Goal: Task Accomplishment & Management: Use online tool/utility

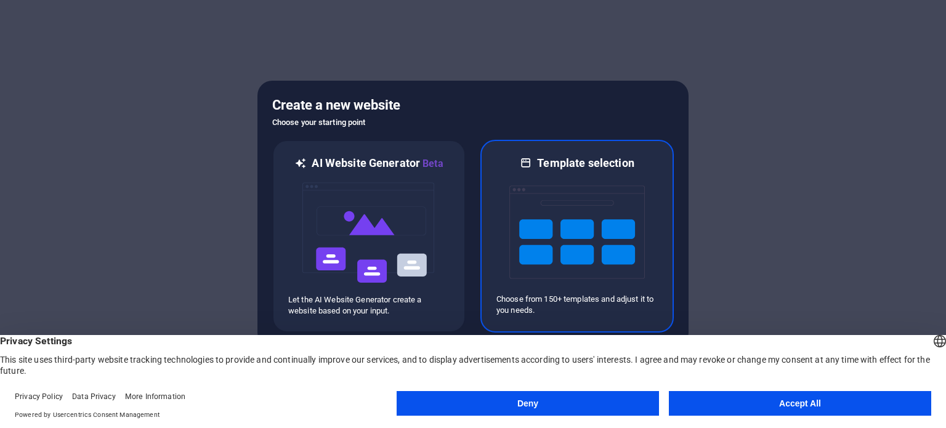
click at [552, 228] on img at bounding box center [577, 232] width 136 height 123
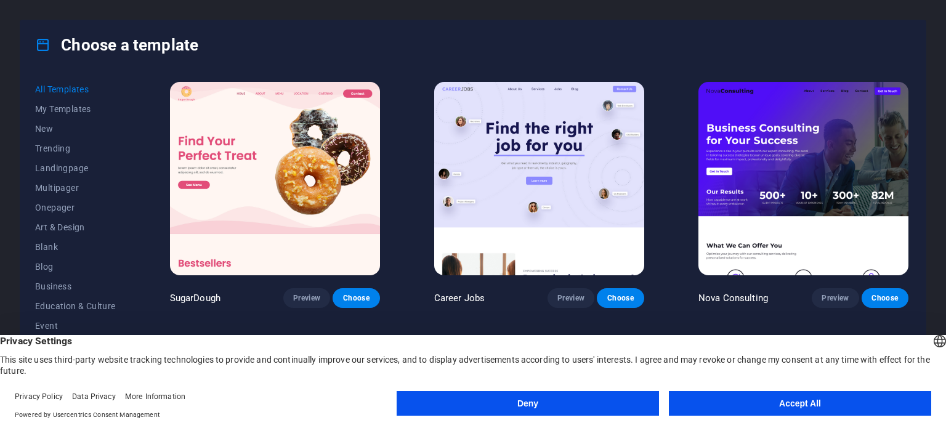
click at [773, 407] on button "Accept All" at bounding box center [800, 403] width 262 height 25
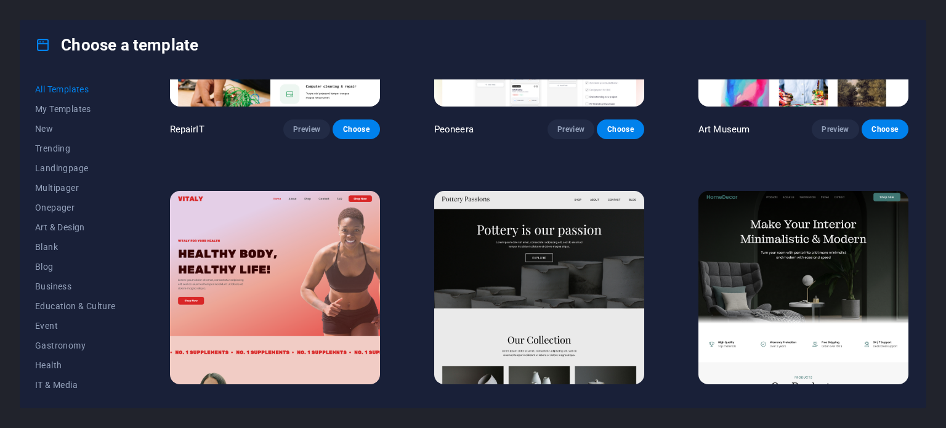
scroll to position [382, 0]
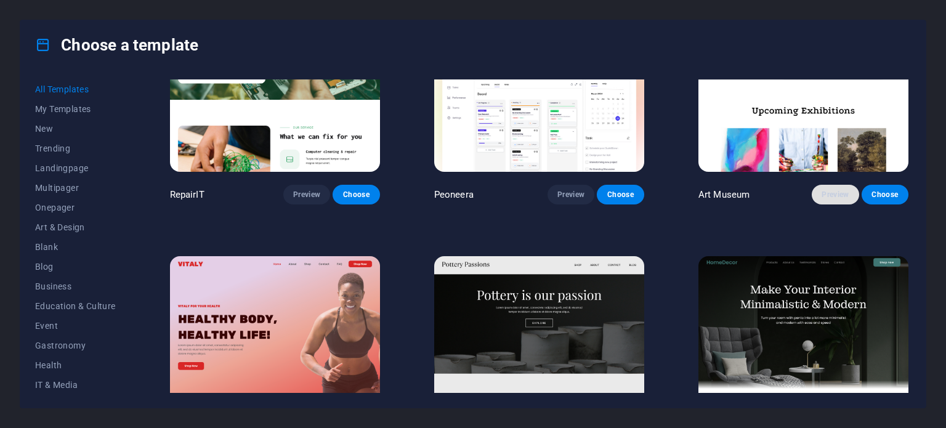
click at [843, 190] on span "Preview" at bounding box center [835, 195] width 27 height 10
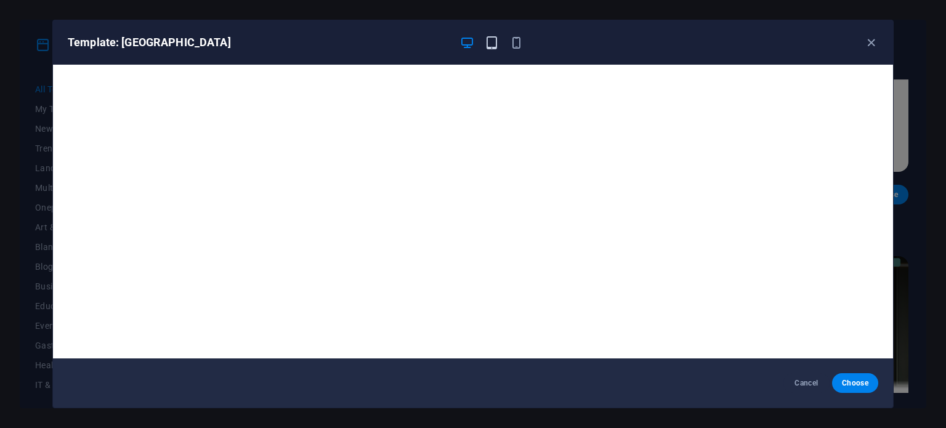
click at [496, 46] on icon "button" at bounding box center [492, 43] width 14 height 14
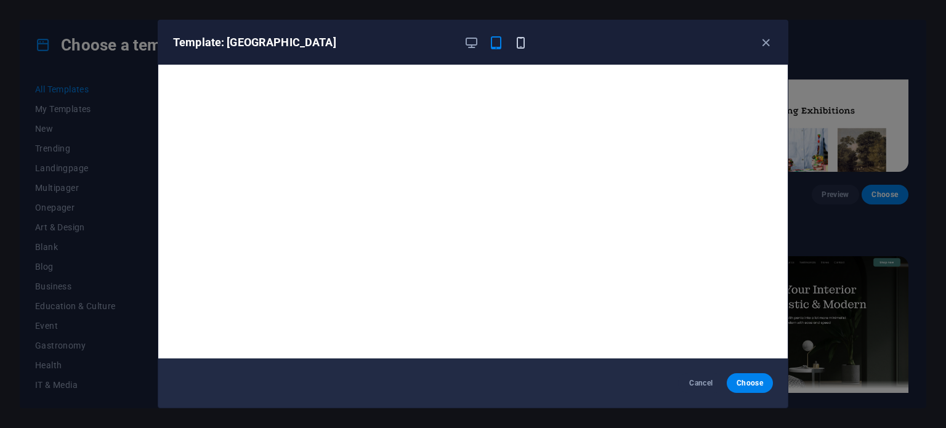
click at [522, 49] on icon "button" at bounding box center [521, 43] width 14 height 14
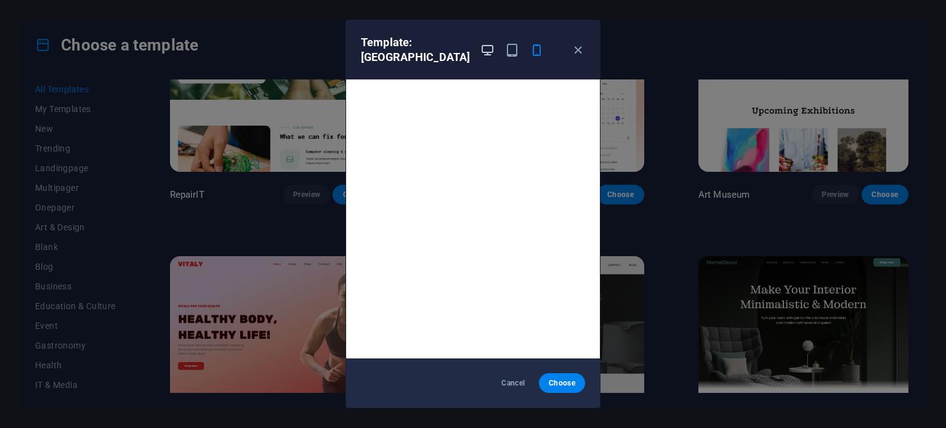
click at [480, 54] on icon "button" at bounding box center [487, 50] width 14 height 14
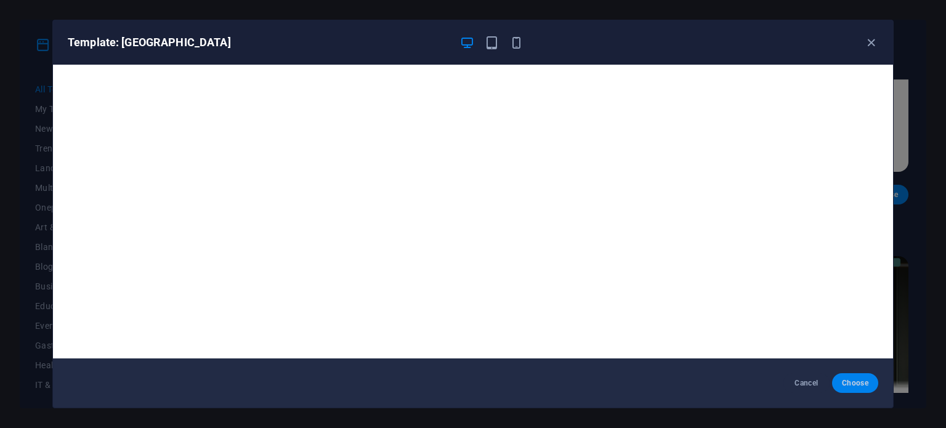
click at [853, 392] on button "Choose" at bounding box center [855, 383] width 46 height 20
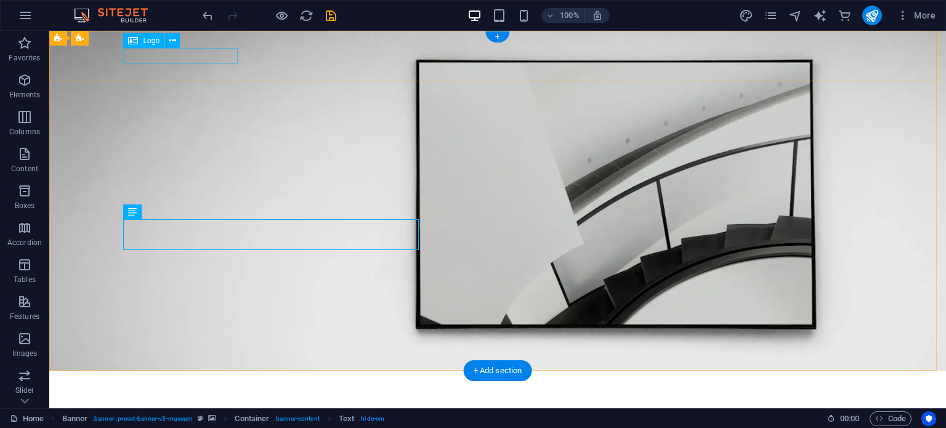
click at [213, 381] on div at bounding box center [497, 388] width 739 height 15
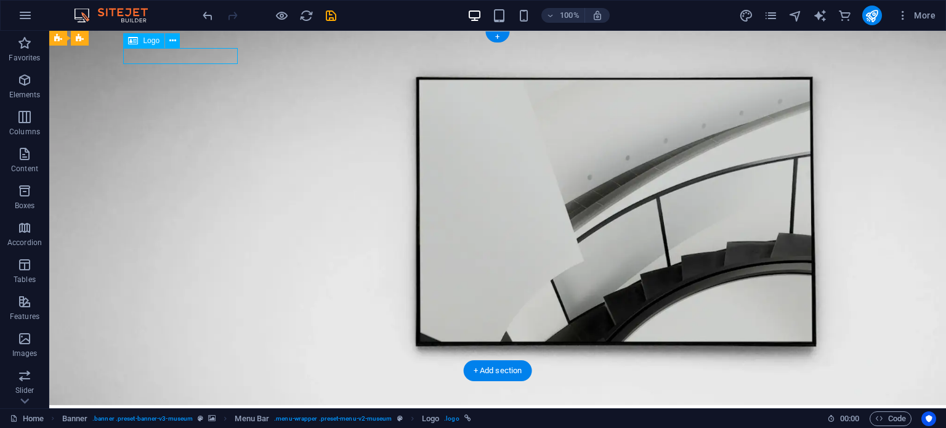
select select "px"
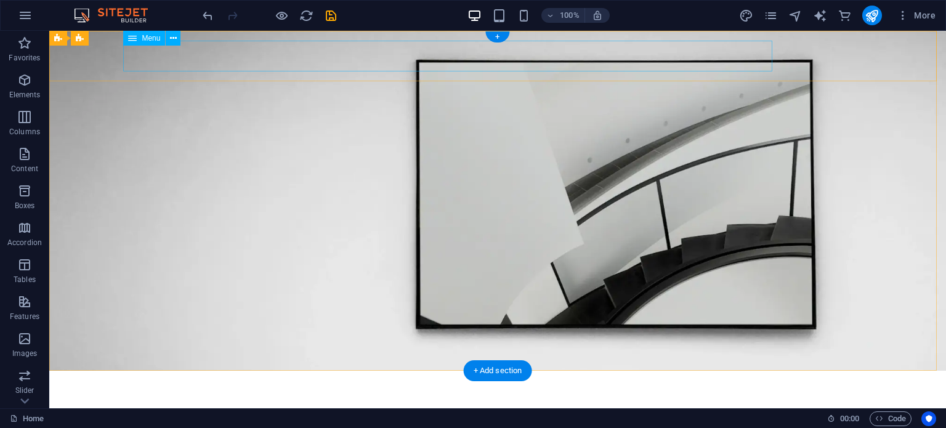
click at [147, 381] on nav "About Us Exhibitions Events Contact" at bounding box center [497, 396] width 739 height 31
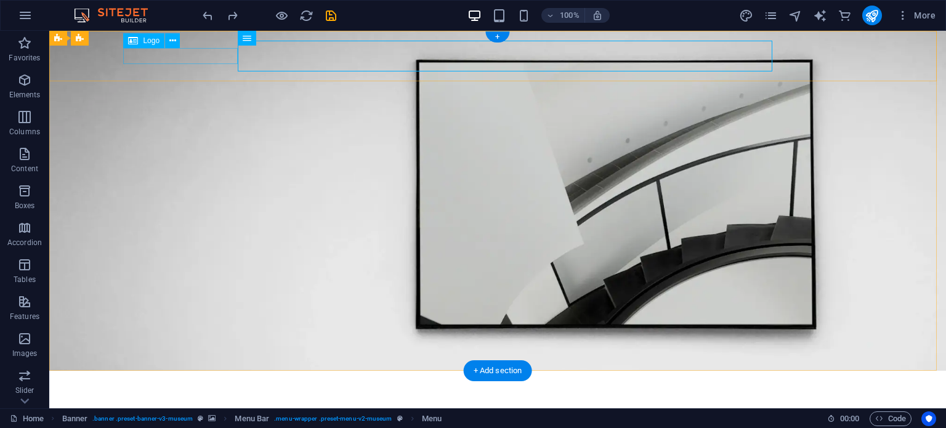
click at [179, 381] on div at bounding box center [497, 388] width 739 height 15
select select "px"
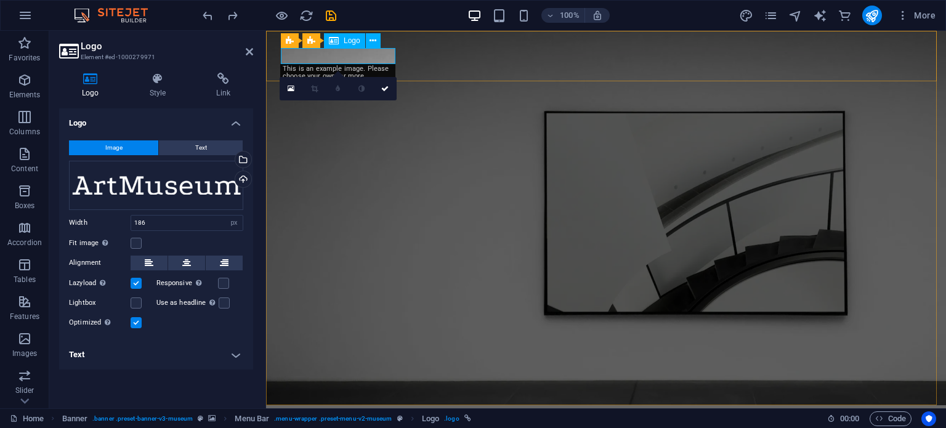
click at [348, 415] on div at bounding box center [606, 422] width 651 height 15
click at [170, 197] on div "Drag files here, click to choose files or select files from Files or our free s…" at bounding box center [156, 185] width 174 height 49
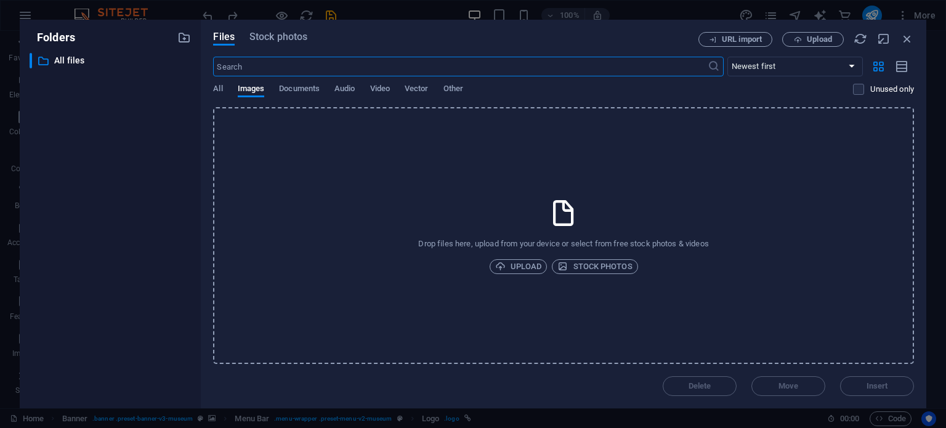
click at [170, 197] on body "[DOMAIN_NAME] Home Favorites Elements Columns Content Boxes Accordion Tables Fe…" at bounding box center [473, 214] width 946 height 428
click at [911, 39] on icon "button" at bounding box center [908, 39] width 14 height 14
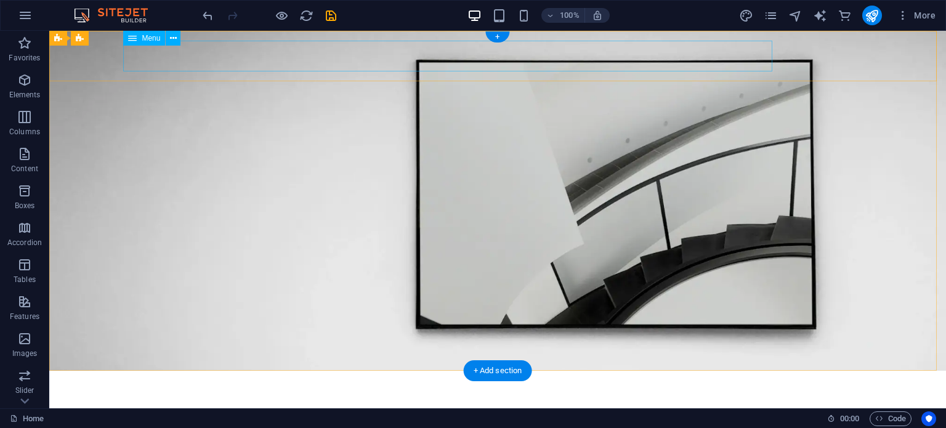
click at [342, 381] on nav "About Us Exhibitions Events Contact" at bounding box center [497, 396] width 739 height 31
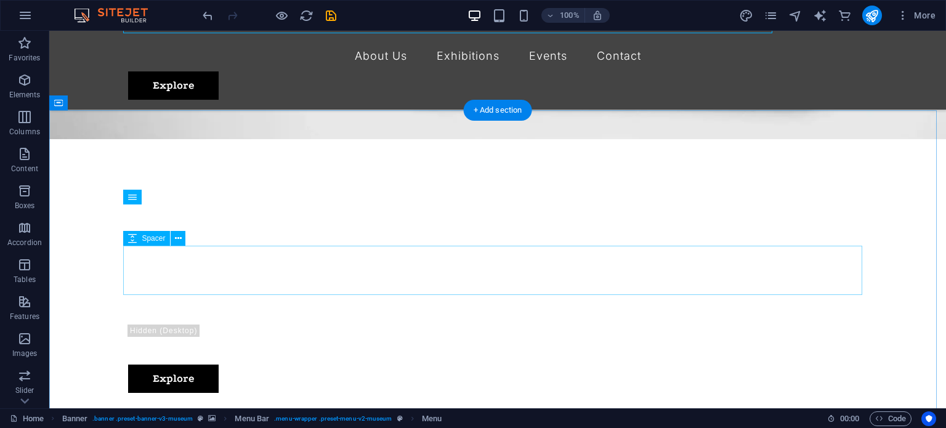
scroll to position [232, 0]
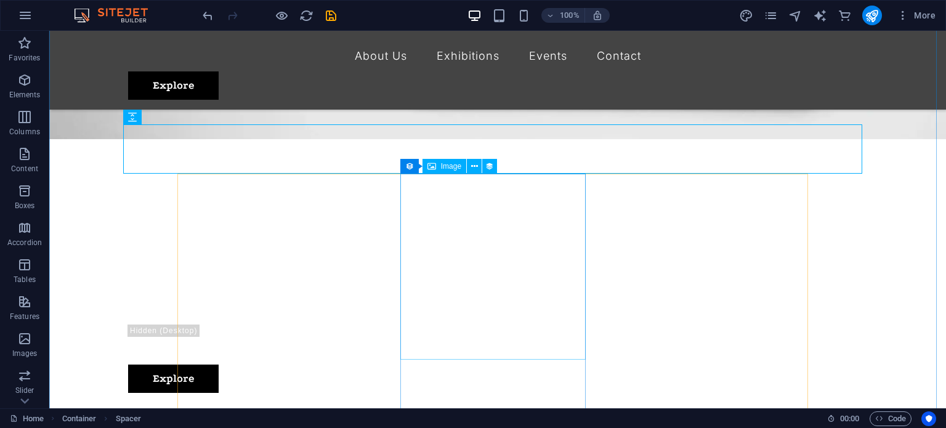
scroll to position [400, 0]
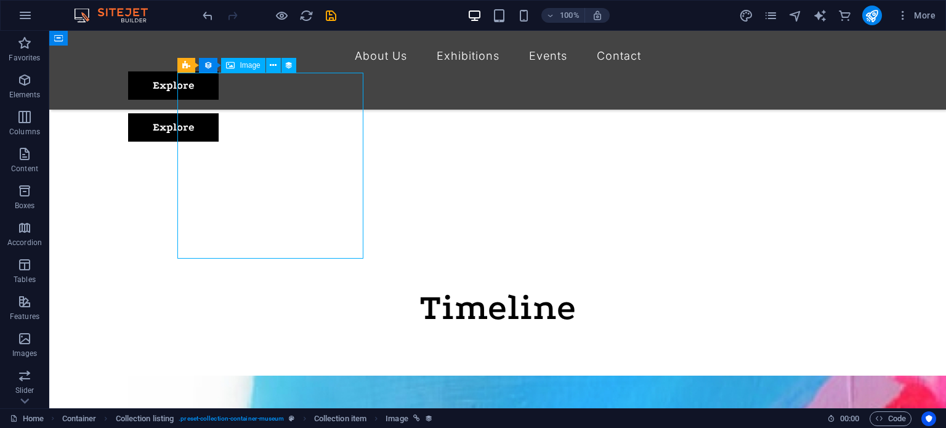
scroll to position [483, 0]
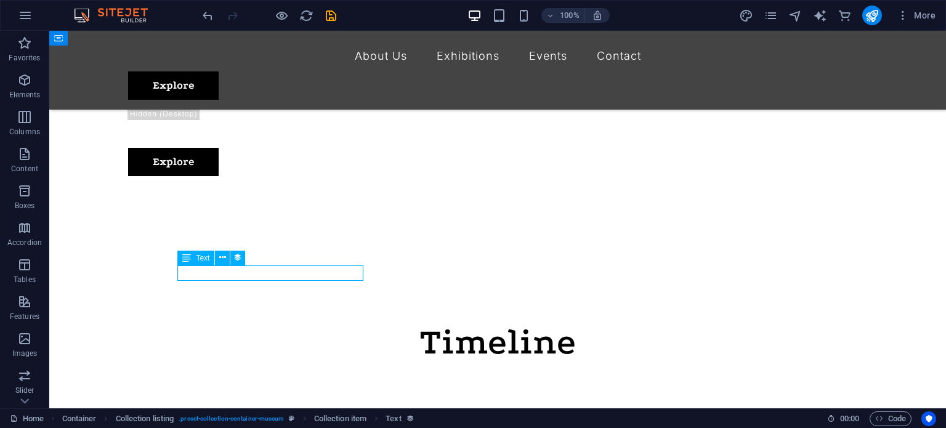
select select "3"
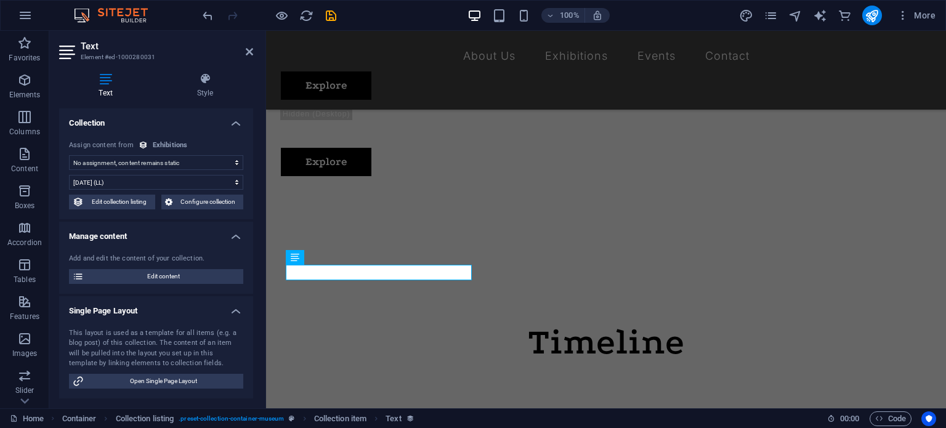
scroll to position [517, 0]
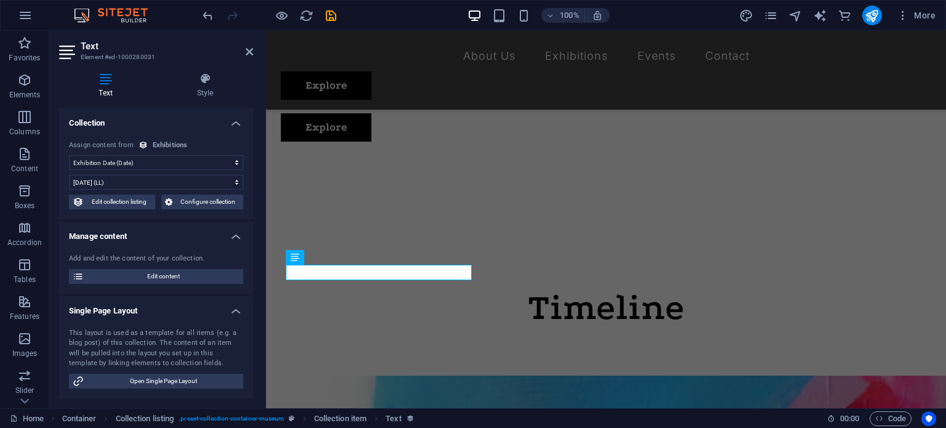
click at [166, 164] on select "No assignment, content remains static Created at (Date) Updated at (Date) Exhib…" at bounding box center [156, 162] width 174 height 15
click at [140, 165] on select "No assignment, content remains static Created at (Date) Updated at (Date) Exhib…" at bounding box center [156, 162] width 174 height 15
click at [137, 157] on select "No assignment, content remains static Created at (Date) Updated at (Date) Exhib…" at bounding box center [156, 162] width 174 height 15
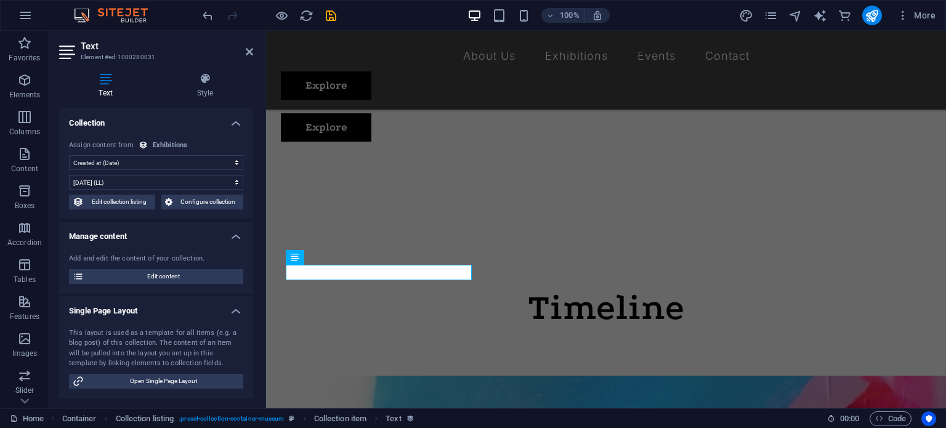
click at [69, 155] on select "No assignment, content remains static Created at (Date) Updated at (Date) Exhib…" at bounding box center [156, 162] width 174 height 15
click at [116, 184] on select "[DATE] (l) [DATE] (L) [DATE] (ll) [DATE] (LL) [DATE] 8:26 PM (lll) [DATE] 8:26 …" at bounding box center [156, 182] width 174 height 15
click at [69, 175] on select "[DATE] (l) [DATE] (L) [DATE] (ll) [DATE] (LL) [DATE] 8:26 PM (lll) [DATE] 8:26 …" at bounding box center [156, 182] width 174 height 15
click at [112, 178] on select "[DATE] (l) [DATE] (L) [DATE] (ll) [DATE] (LL) [DATE] 8:26 PM (lll) [DATE] 8:26 …" at bounding box center [156, 182] width 174 height 15
click at [69, 175] on select "[DATE] (l) [DATE] (L) [DATE] (ll) [DATE] (LL) [DATE] 8:26 PM (lll) [DATE] 8:26 …" at bounding box center [156, 182] width 174 height 15
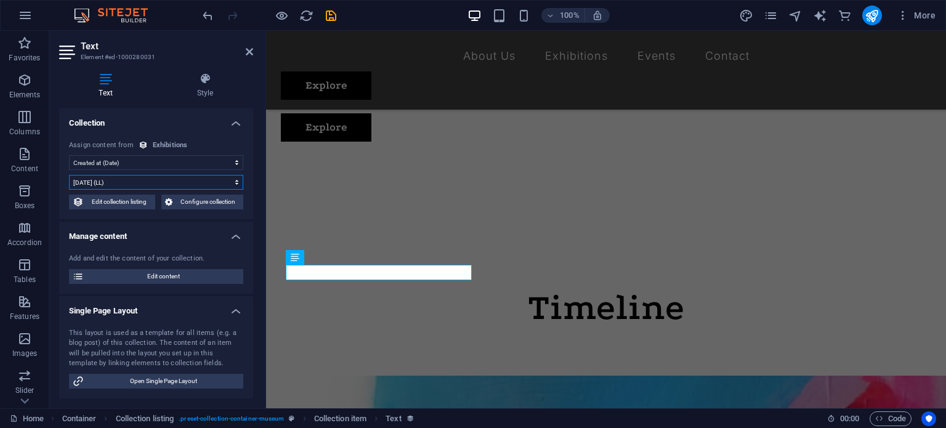
scroll to position [57, 0]
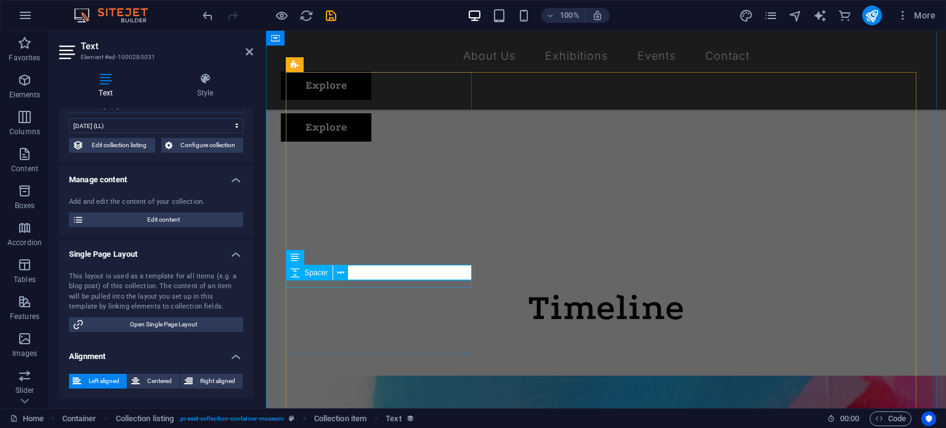
click at [355, 270] on div "Spacer" at bounding box center [321, 272] width 70 height 15
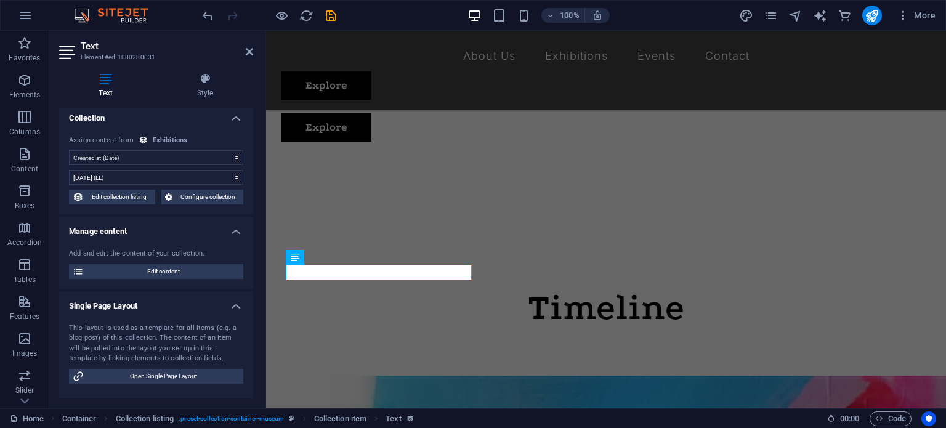
scroll to position [0, 0]
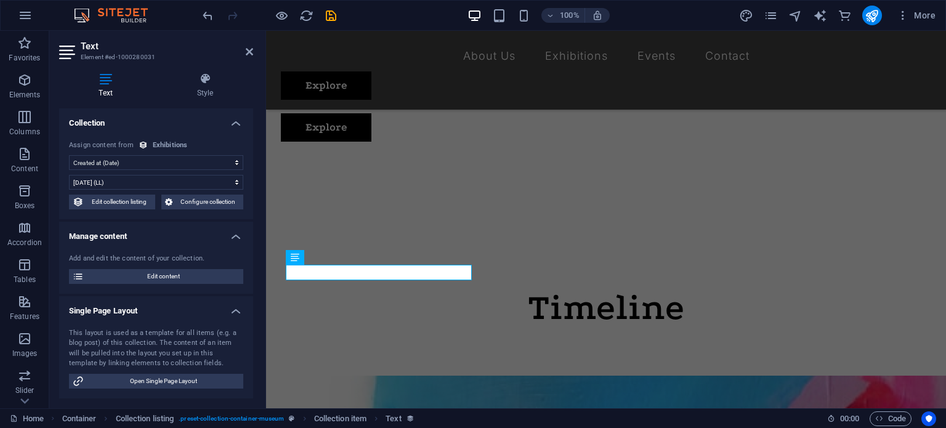
click at [124, 165] on select "No assignment, content remains static Created at (Date) Updated at (Date) Exhib…" at bounding box center [156, 162] width 174 height 15
select select "remainStatic"
click at [69, 155] on select "No assignment, content remains static Created at (Date) Updated at (Date) Exhib…" at bounding box center [156, 162] width 174 height 15
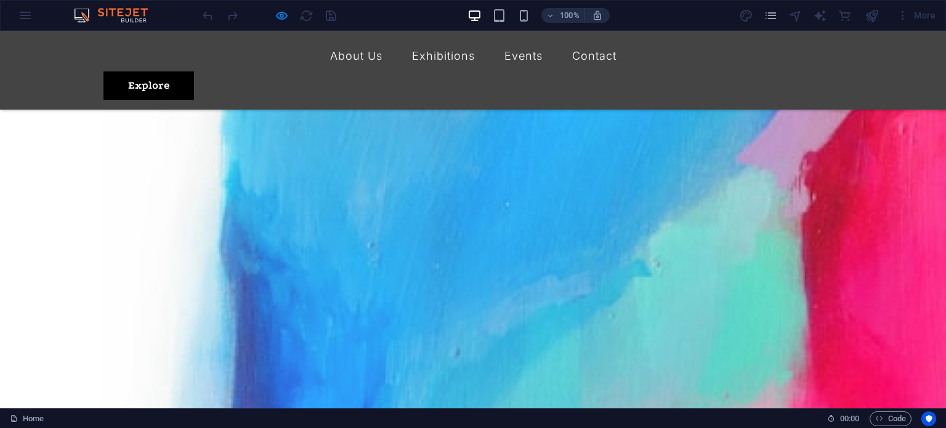
scroll to position [877, 0]
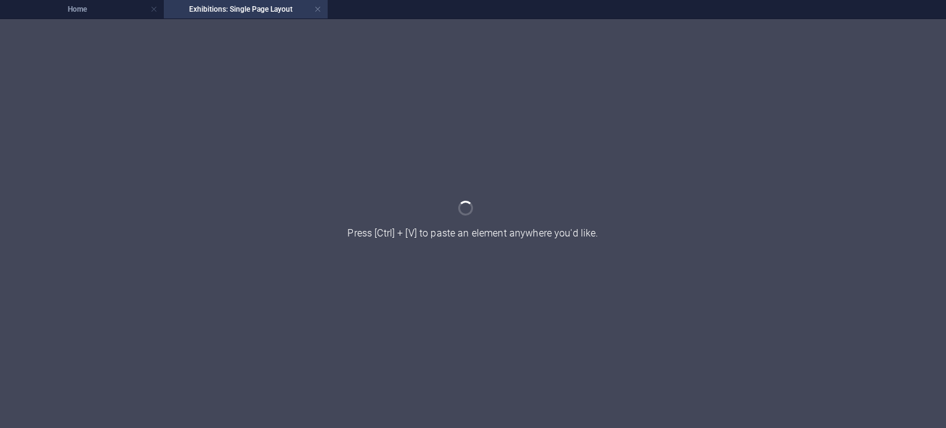
scroll to position [0, 0]
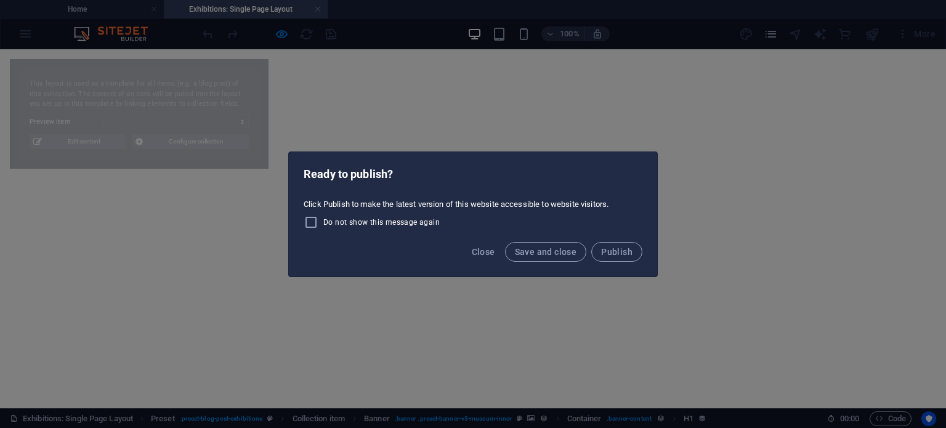
select select "68dd40d829217df68c041ac6"
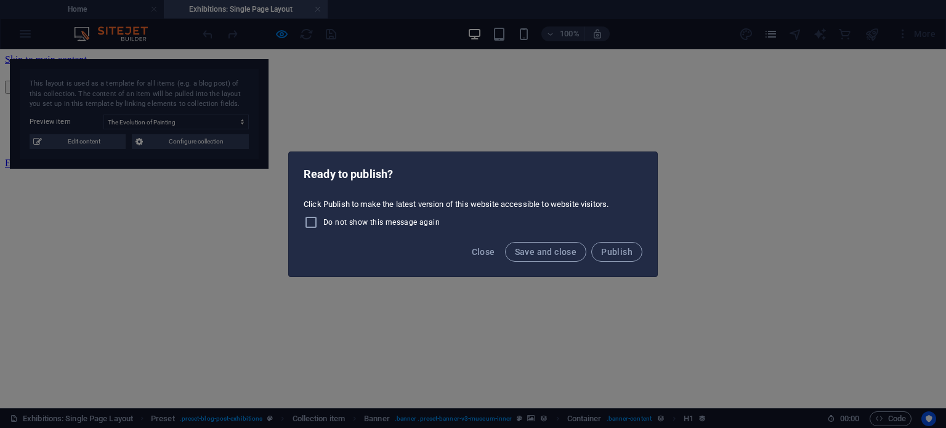
click at [348, 222] on span "Do not show this message again" at bounding box center [381, 222] width 116 height 10
click at [323, 222] on input "Do not show this message again" at bounding box center [314, 222] width 20 height 15
checkbox input "true"
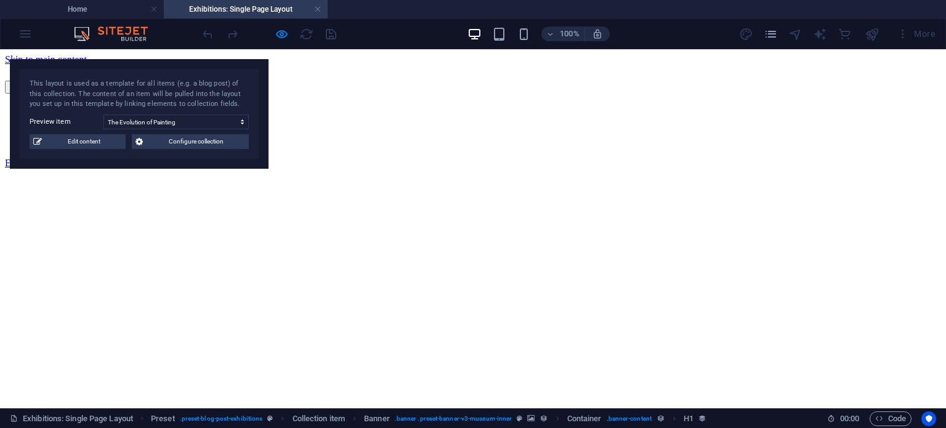
click at [328, 34] on div at bounding box center [269, 34] width 138 height 20
click at [320, 9] on link at bounding box center [317, 10] width 7 height 12
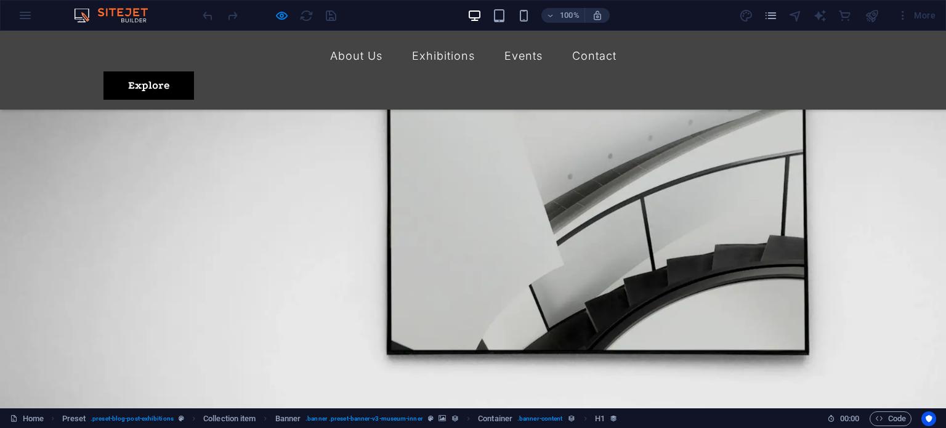
scroll to position [905, 0]
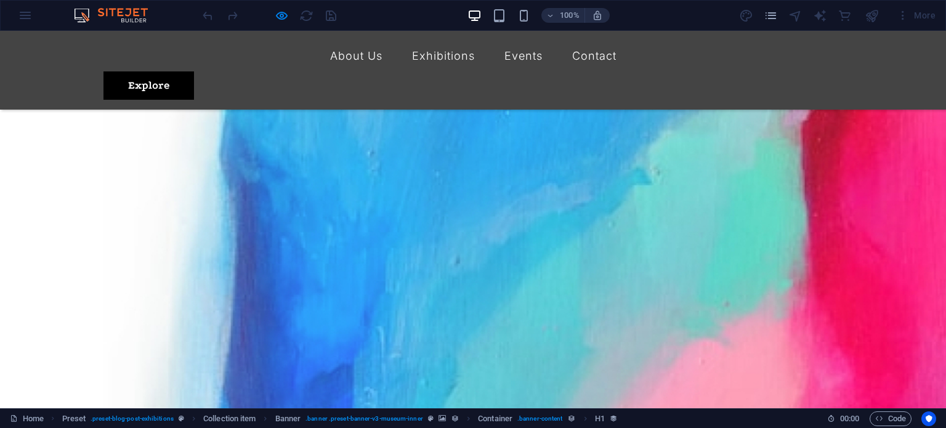
click at [323, 18] on div at bounding box center [269, 16] width 138 height 20
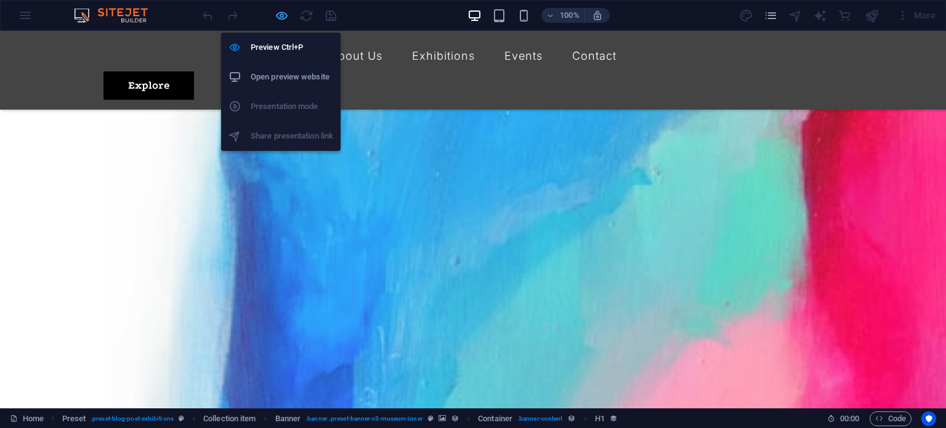
click at [278, 14] on icon "button" at bounding box center [282, 16] width 14 height 14
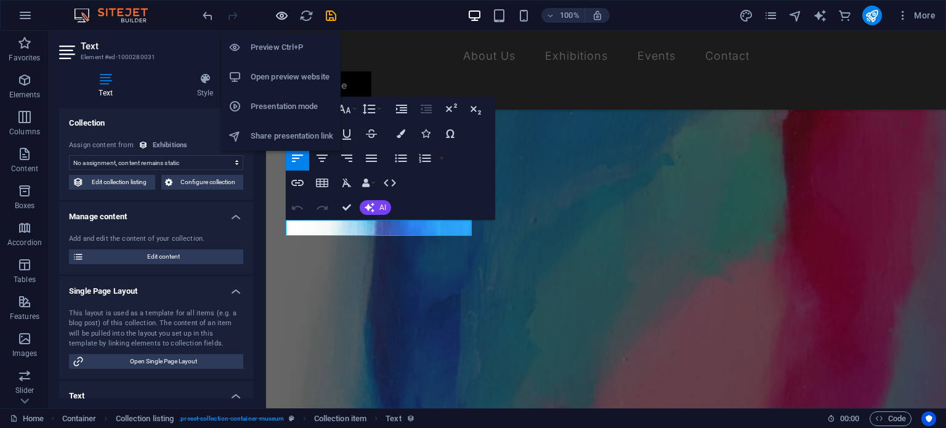
scroll to position [562, 0]
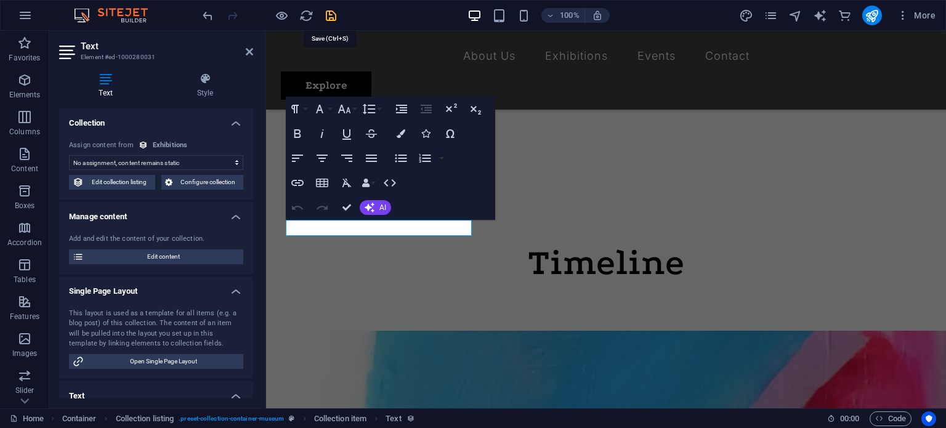
click at [334, 15] on icon "save" at bounding box center [331, 16] width 14 height 14
checkbox input "false"
click at [128, 155] on select "No assignment, content remains static Created at (Date) Updated at (Date) Exhib…" at bounding box center [156, 162] width 174 height 15
click at [28, 195] on icon "button" at bounding box center [24, 191] width 15 height 15
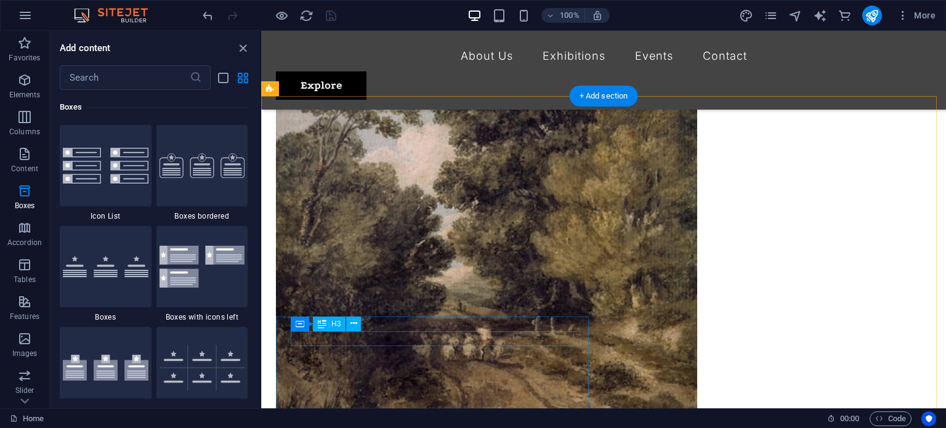
scroll to position [2284, 0]
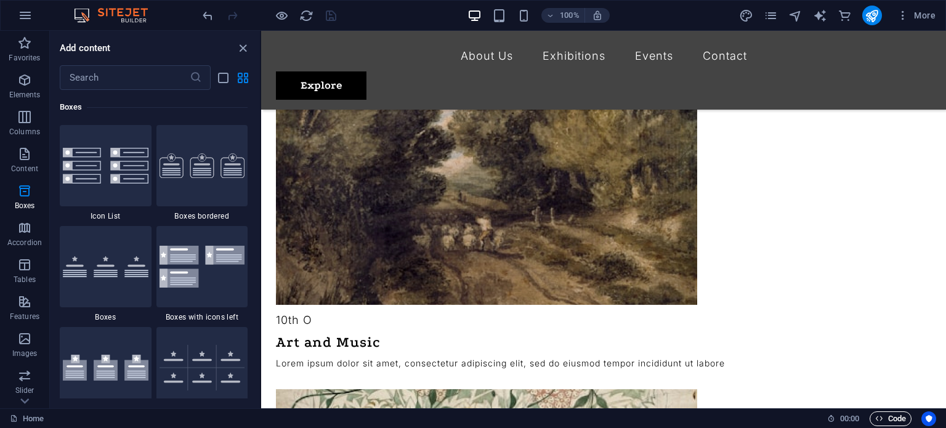
click at [891, 417] on span "Code" at bounding box center [890, 418] width 31 height 15
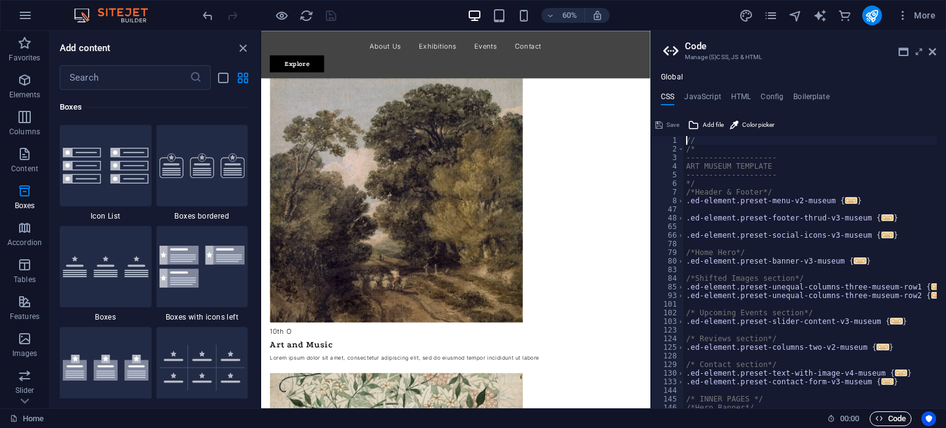
scroll to position [2463, 0]
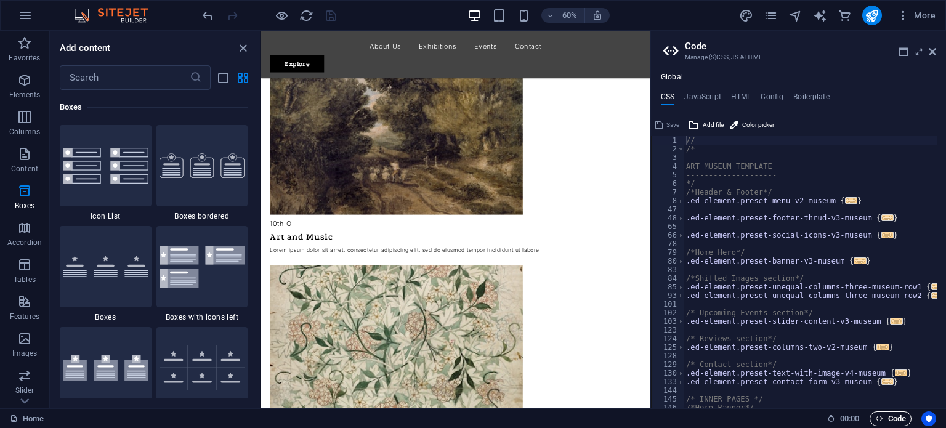
click at [891, 417] on span "Code" at bounding box center [890, 418] width 31 height 15
click at [935, 56] on icon at bounding box center [932, 52] width 7 height 10
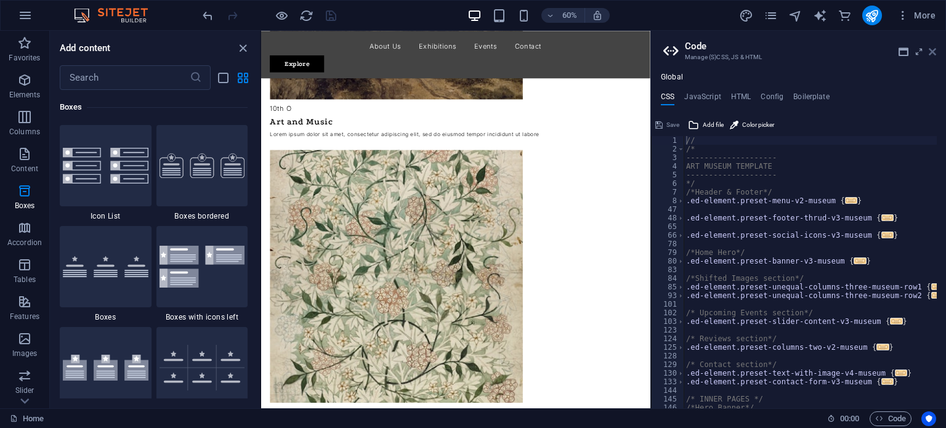
scroll to position [2284, 0]
